Goal: Information Seeking & Learning: Learn about a topic

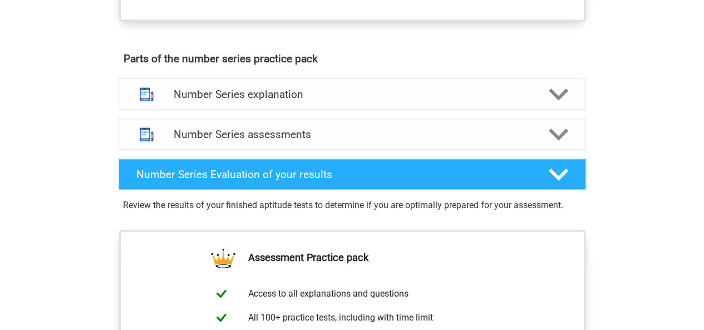
scroll to position [576, 0]
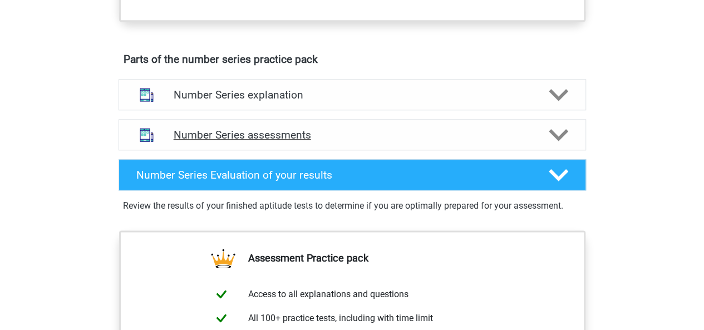
click at [353, 128] on h4 "Number Series assessments" at bounding box center [352, 134] width 357 height 13
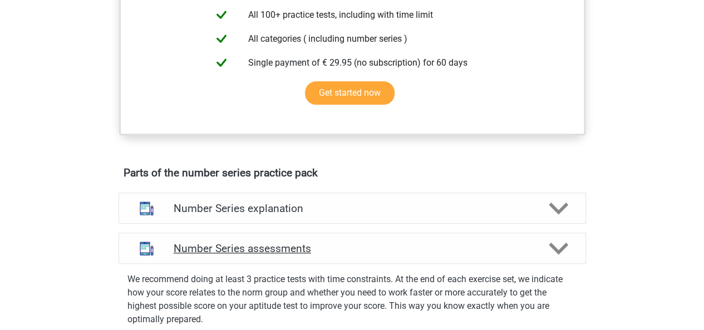
scroll to position [466, 0]
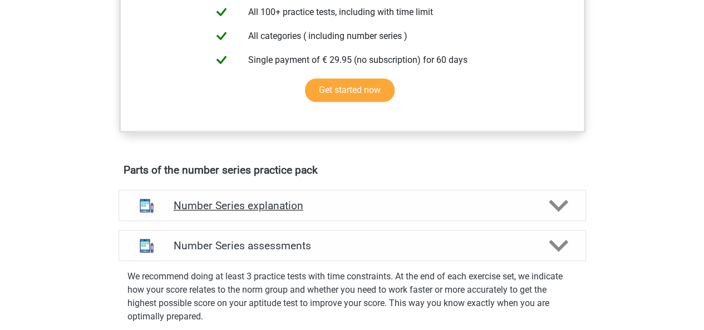
click at [363, 190] on div "Number Series explanation" at bounding box center [351, 205] width 467 height 31
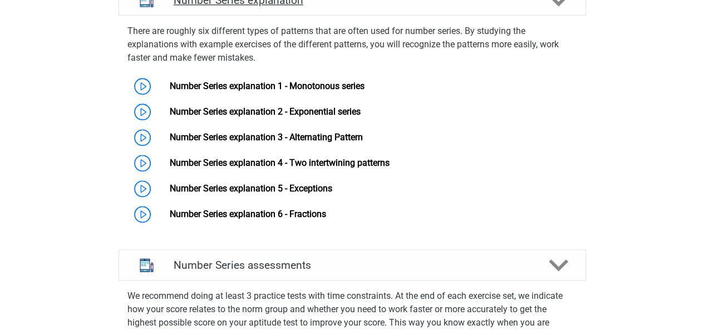
scroll to position [688, 0]
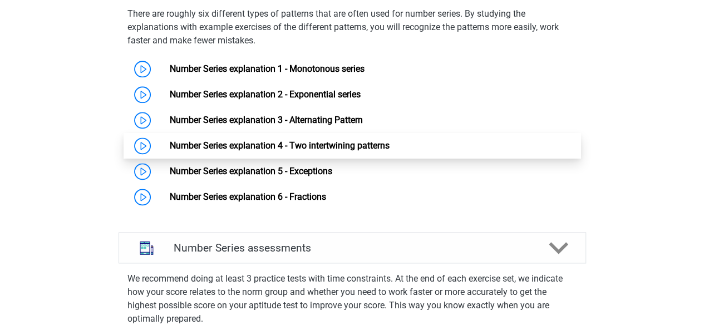
click at [170, 145] on link "Number Series explanation 4 - Two intertwining patterns" at bounding box center [280, 145] width 220 height 11
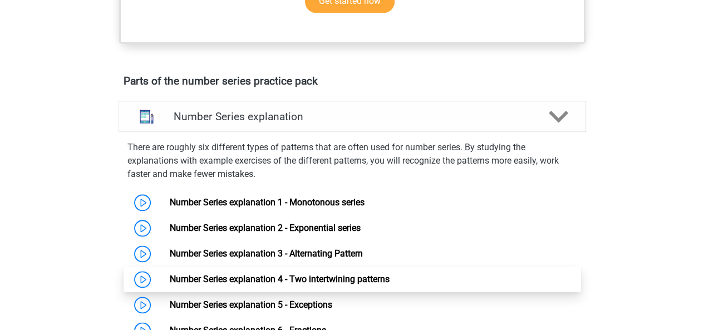
scroll to position [532, 0]
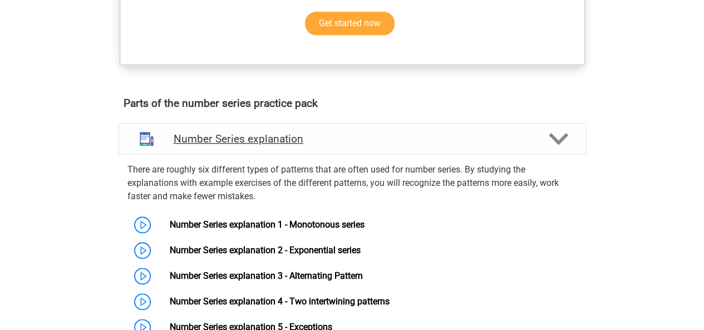
click at [426, 136] on h4 "Number Series explanation" at bounding box center [352, 138] width 357 height 13
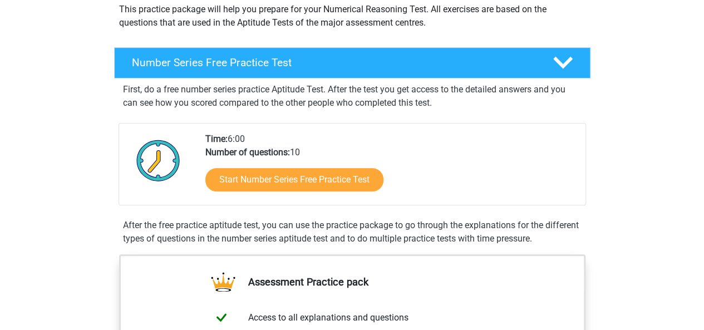
scroll to position [133, 0]
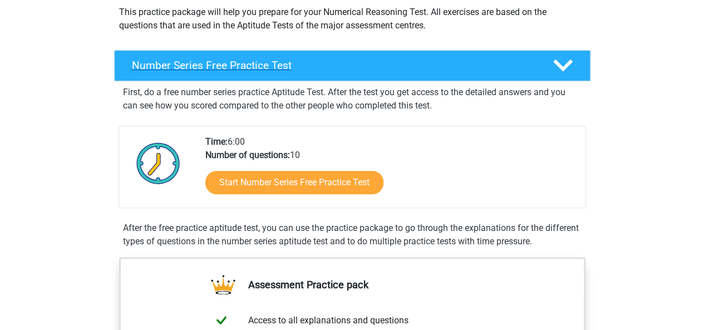
click at [438, 67] on h4 "Number Series Free Practice Test" at bounding box center [333, 65] width 403 height 13
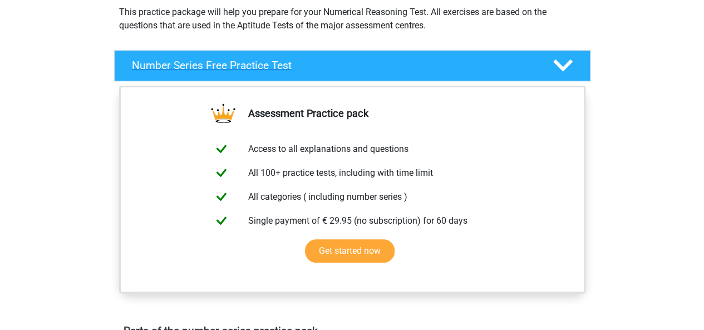
click at [438, 67] on h4 "Number Series Free Practice Test" at bounding box center [333, 65] width 403 height 13
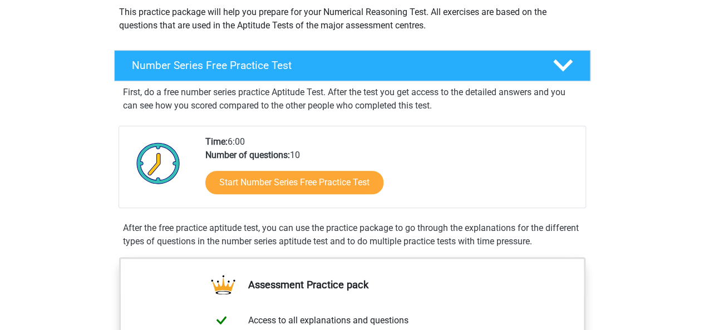
click at [306, 92] on p "First, do a free number series practice Aptitude Test. After the test you get a…" at bounding box center [352, 99] width 458 height 27
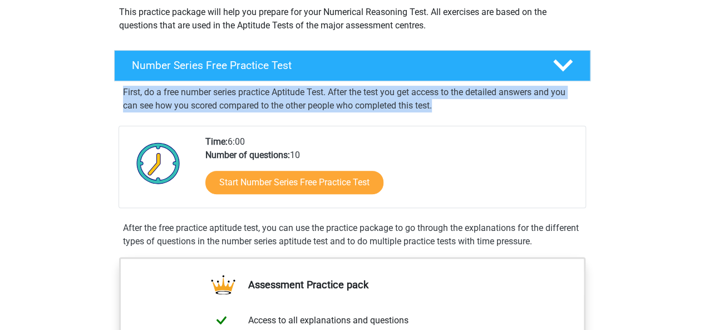
click at [306, 92] on p "First, do a free number series practice Aptitude Test. After the test you get a…" at bounding box center [352, 99] width 458 height 27
click at [310, 102] on p "First, do a free number series practice Aptitude Test. After the test you get a…" at bounding box center [352, 99] width 458 height 27
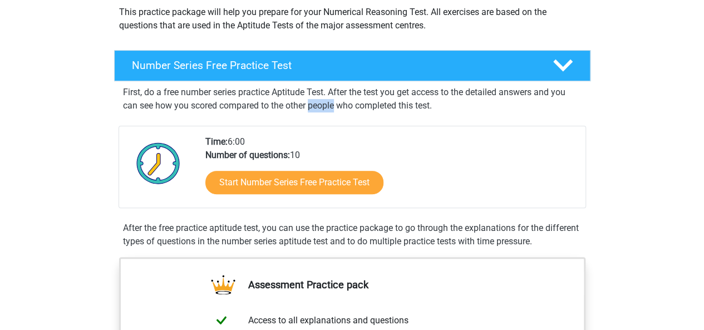
click at [310, 102] on p "First, do a free number series practice Aptitude Test. After the test you get a…" at bounding box center [352, 99] width 458 height 27
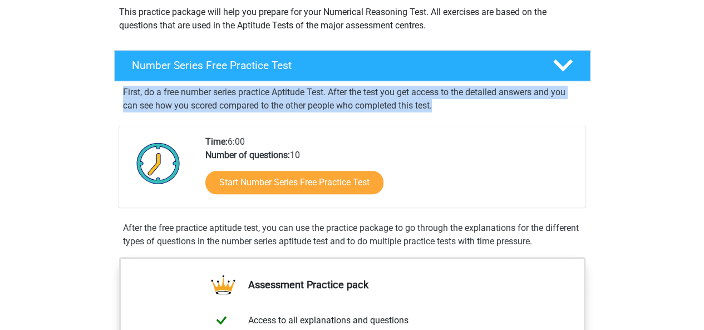
click at [310, 102] on p "First, do a free number series practice Aptitude Test. After the test you get a…" at bounding box center [352, 99] width 458 height 27
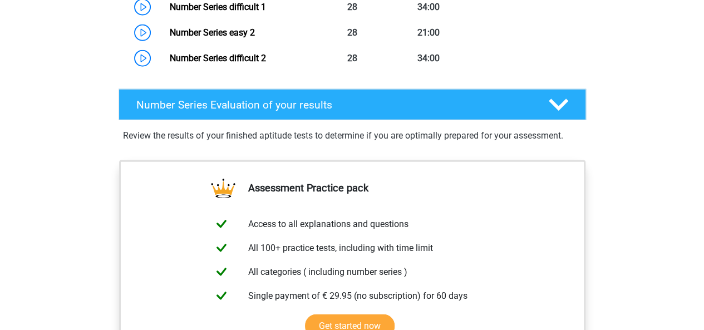
scroll to position [1422, 0]
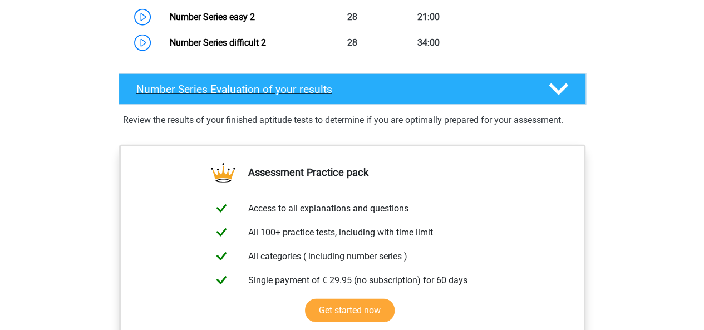
click at [437, 91] on h4 "Number Series Evaluation of your results" at bounding box center [333, 89] width 394 height 13
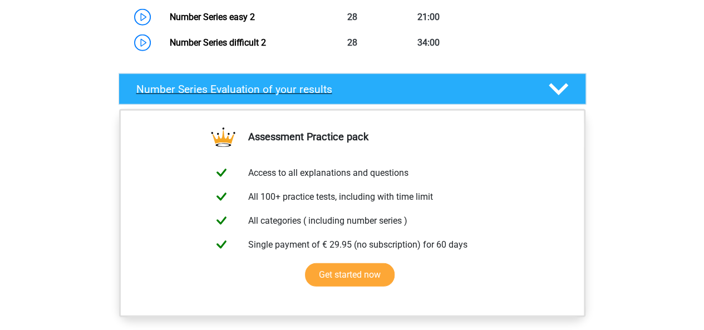
click at [437, 91] on h4 "Number Series Evaluation of your results" at bounding box center [333, 89] width 394 height 13
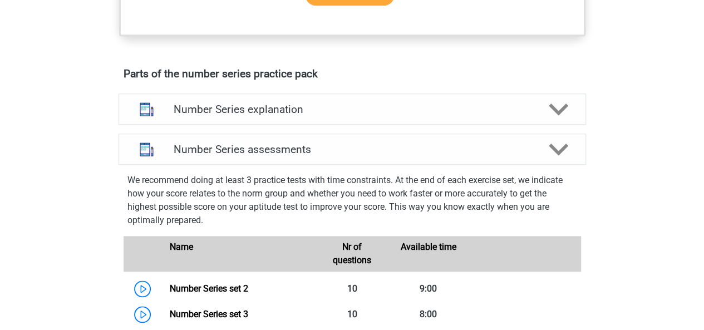
scroll to position [608, 0]
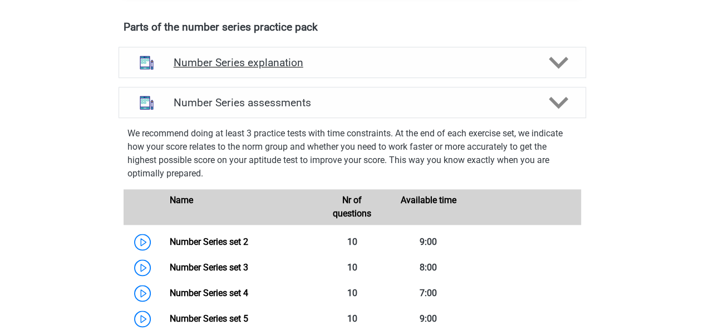
click at [400, 64] on h4 "Number Series explanation" at bounding box center [352, 62] width 357 height 13
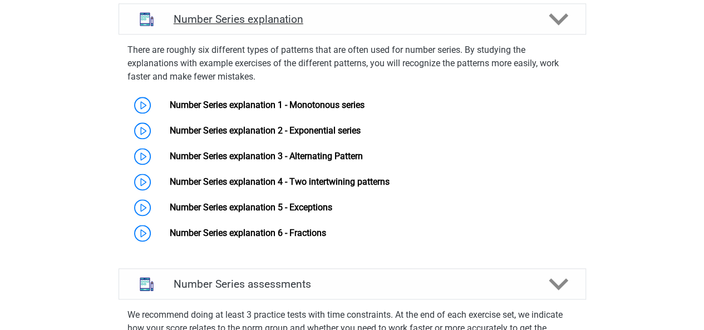
scroll to position [653, 0]
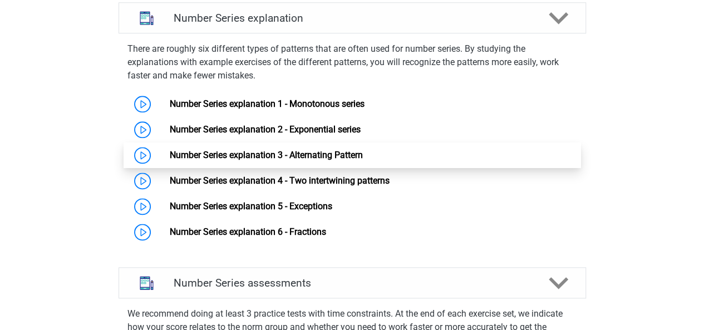
click at [319, 156] on link "Number Series explanation 3 - Alternating Pattern" at bounding box center [266, 155] width 193 height 11
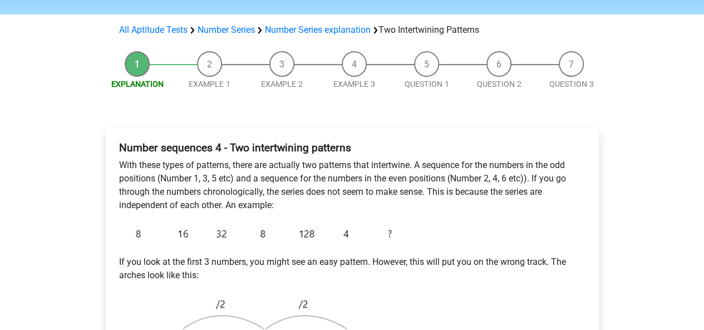
scroll to position [89, 0]
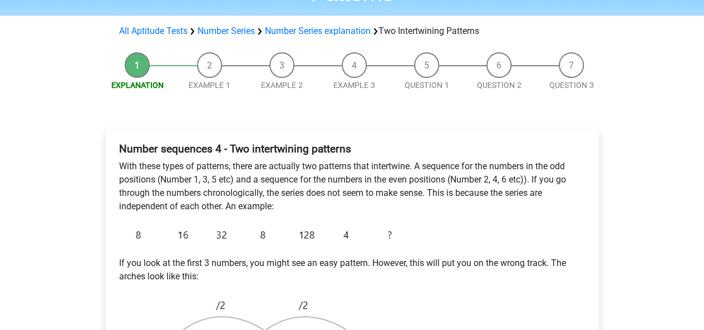
click at [207, 64] on li "Example 1" at bounding box center [210, 71] width 72 height 39
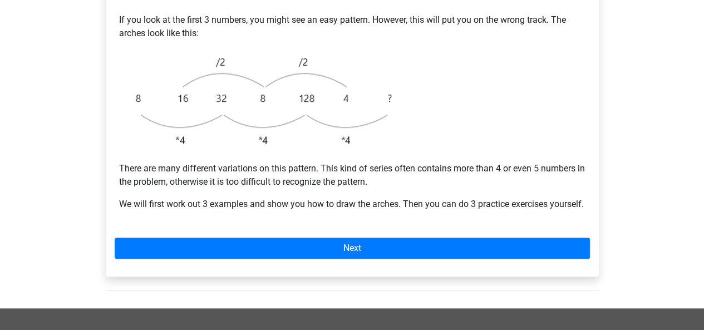
scroll to position [334, 0]
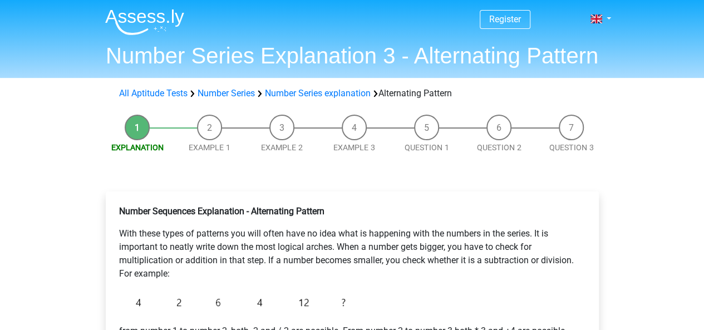
click at [211, 154] on span "Example 1" at bounding box center [210, 148] width 72 height 12
click at [210, 148] on link "Example 1" at bounding box center [210, 147] width 42 height 9
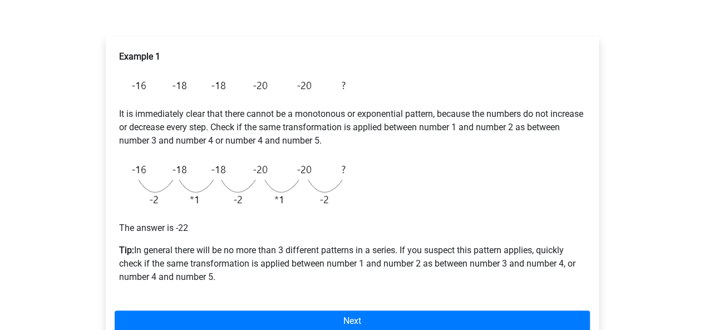
scroll to position [199, 0]
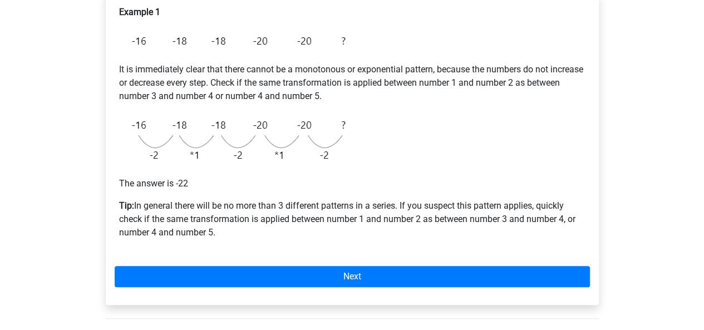
click at [190, 209] on p "Tip: In general there will be no more than 3 different patterns in a series. If…" at bounding box center [352, 219] width 466 height 40
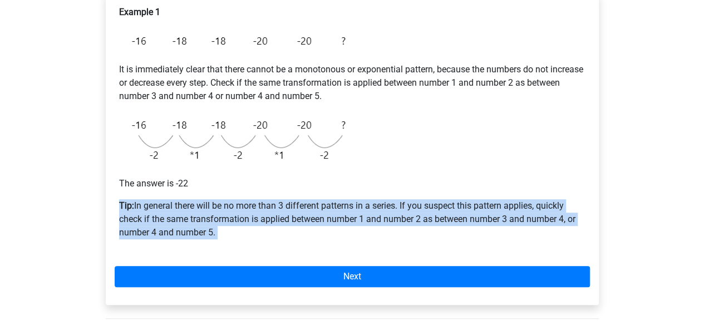
click at [190, 209] on p "Tip: In general there will be no more than 3 different patterns in a series. If…" at bounding box center [352, 219] width 466 height 40
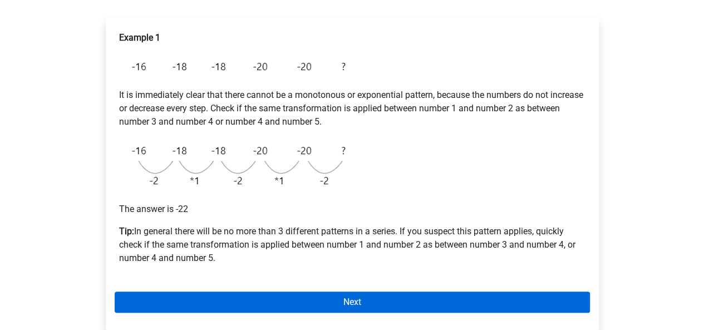
scroll to position [177, 0]
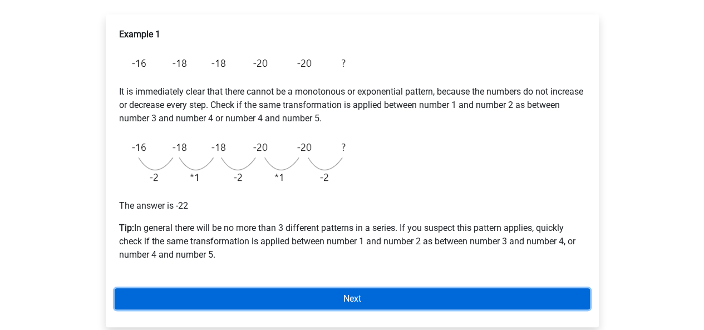
click at [296, 290] on link "Next" at bounding box center [352, 298] width 475 height 21
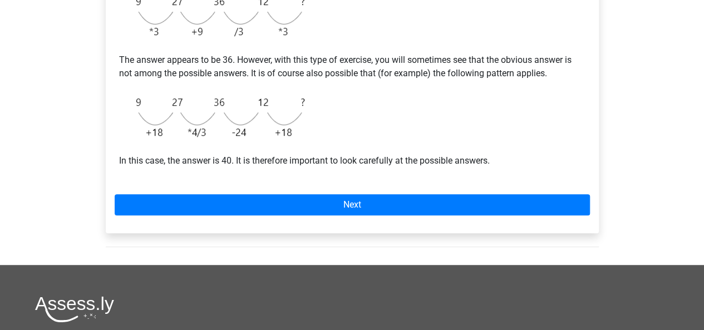
scroll to position [311, 0]
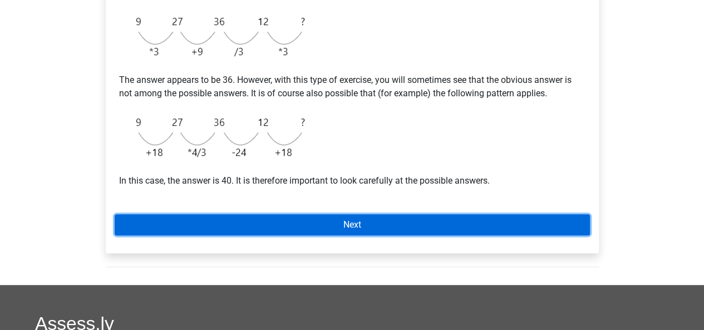
click at [354, 230] on link "Next" at bounding box center [352, 224] width 475 height 21
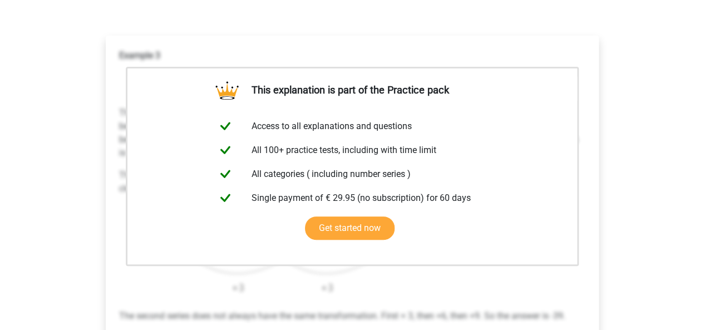
scroll to position [133, 0]
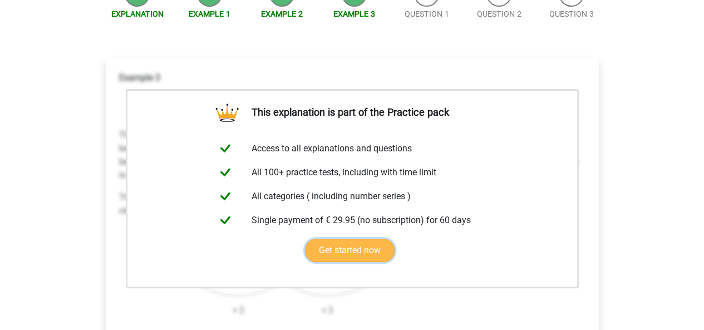
click at [354, 242] on link "Get started now" at bounding box center [350, 250] width 90 height 23
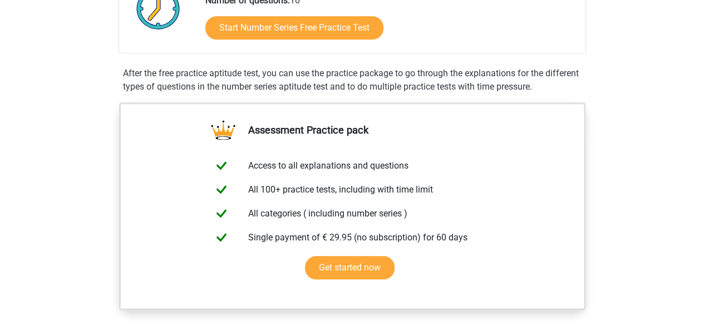
scroll to position [266, 0]
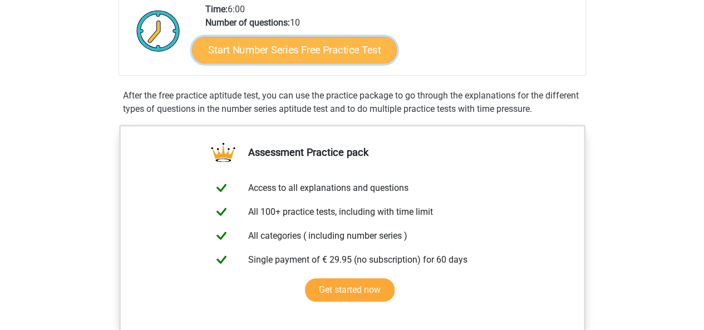
click at [273, 42] on link "Start Number Series Free Practice Test" at bounding box center [294, 49] width 205 height 27
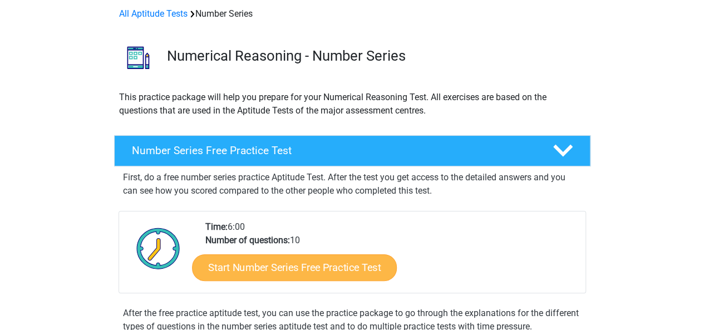
scroll to position [0, 0]
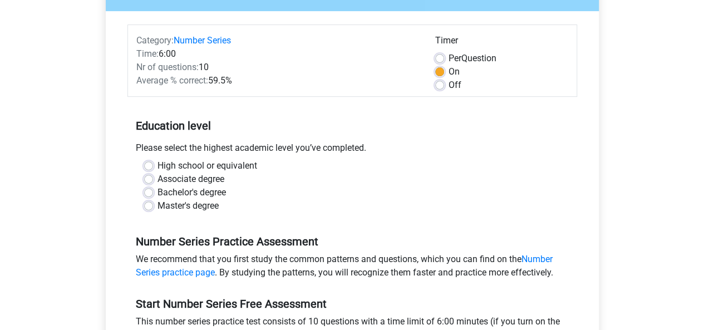
scroll to position [133, 0]
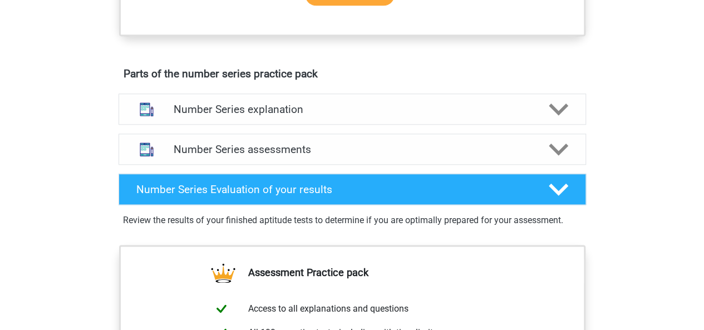
scroll to position [577, 0]
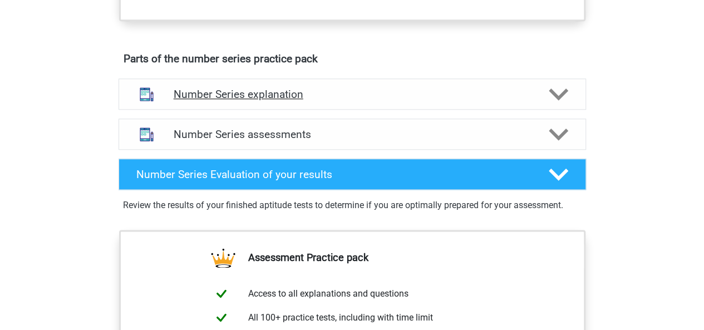
click at [382, 104] on div "Number Series explanation" at bounding box center [351, 93] width 467 height 31
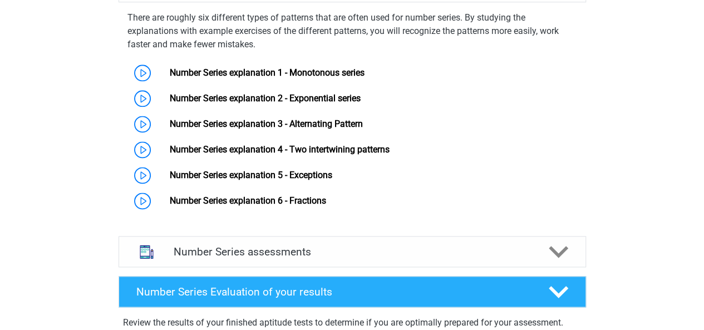
scroll to position [710, 0]
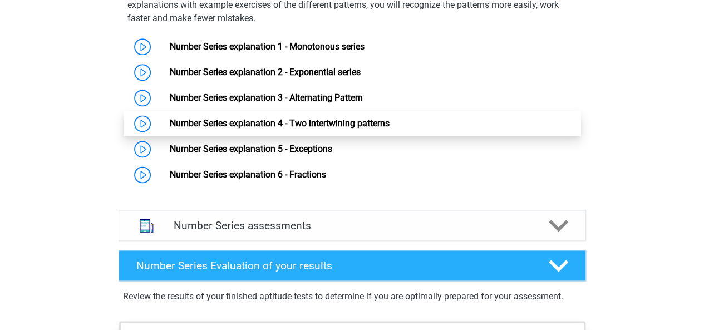
click at [170, 118] on link "Number Series explanation 4 - Two intertwining patterns" at bounding box center [280, 123] width 220 height 11
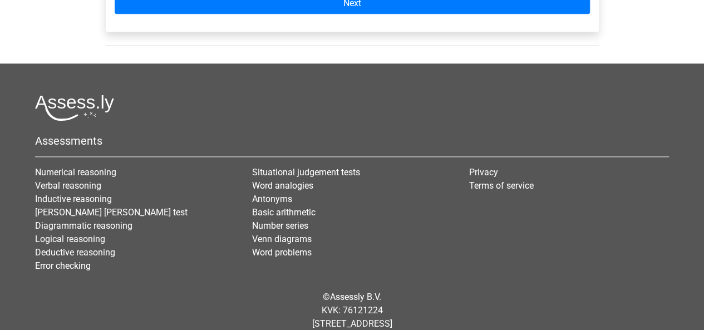
scroll to position [288, 0]
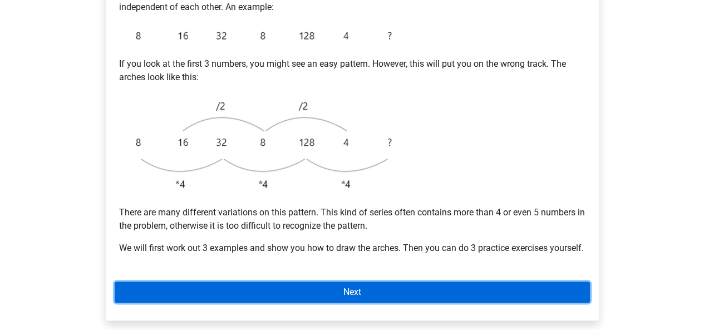
click at [328, 303] on link "Next" at bounding box center [352, 291] width 475 height 21
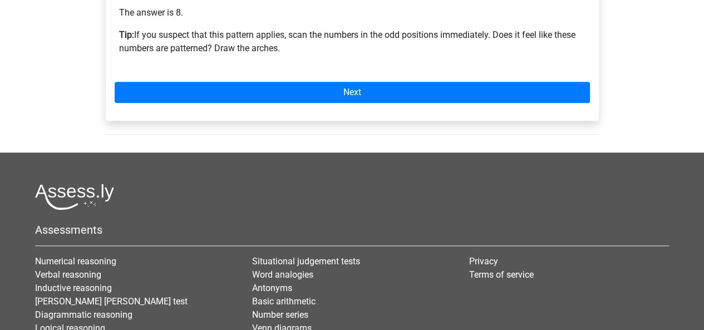
scroll to position [443, 0]
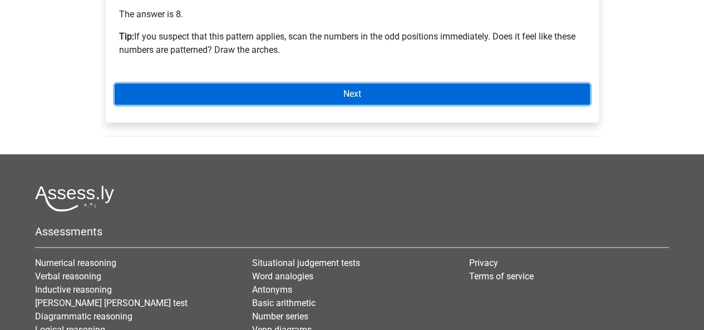
click at [420, 105] on link "Next" at bounding box center [352, 93] width 475 height 21
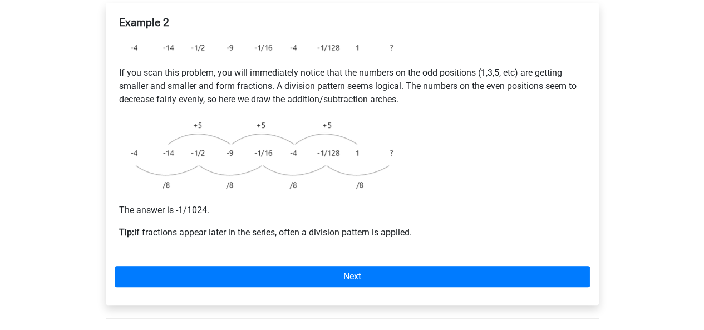
scroll to position [199, 0]
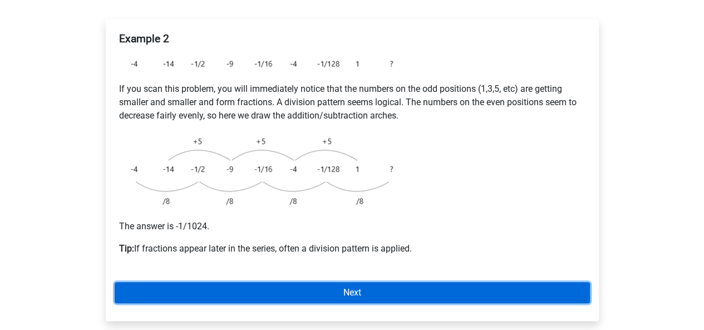
click at [381, 284] on link "Next" at bounding box center [352, 292] width 475 height 21
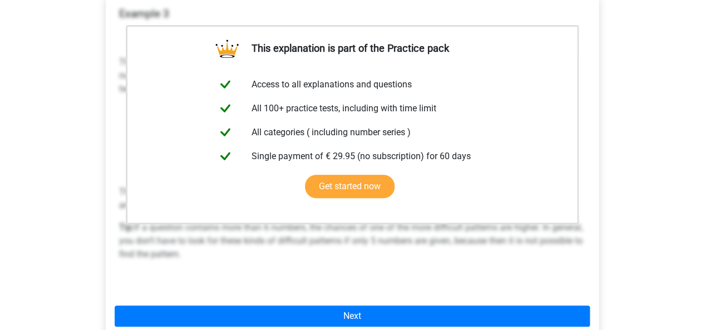
scroll to position [221, 0]
